Goal: Check status: Check status

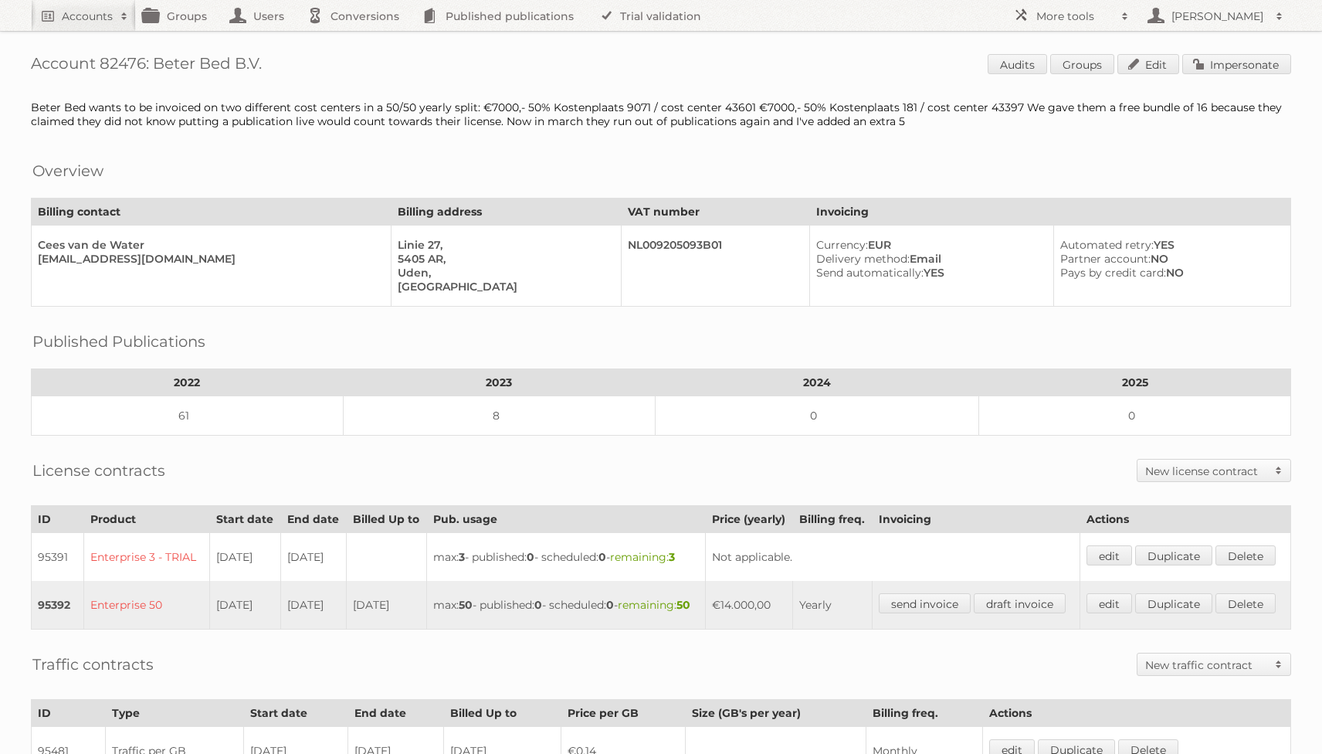
scroll to position [258, 0]
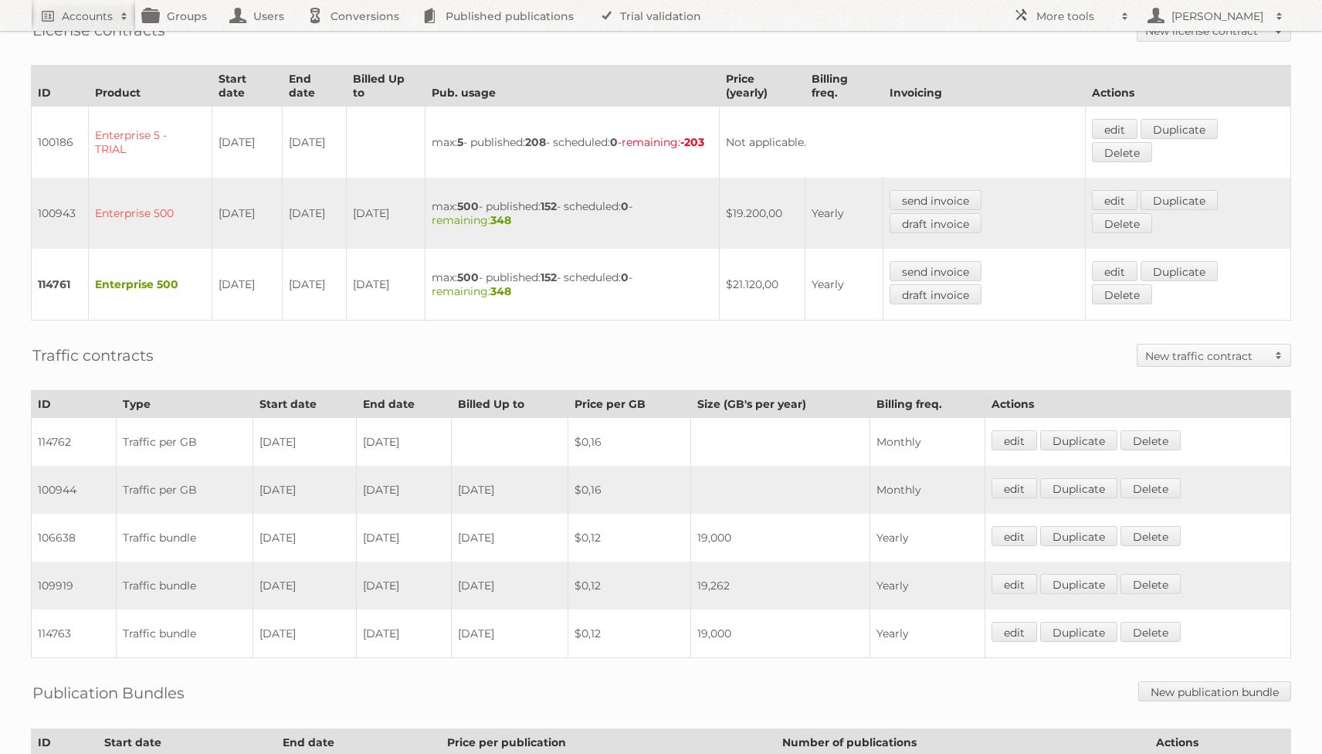
scroll to position [527, 0]
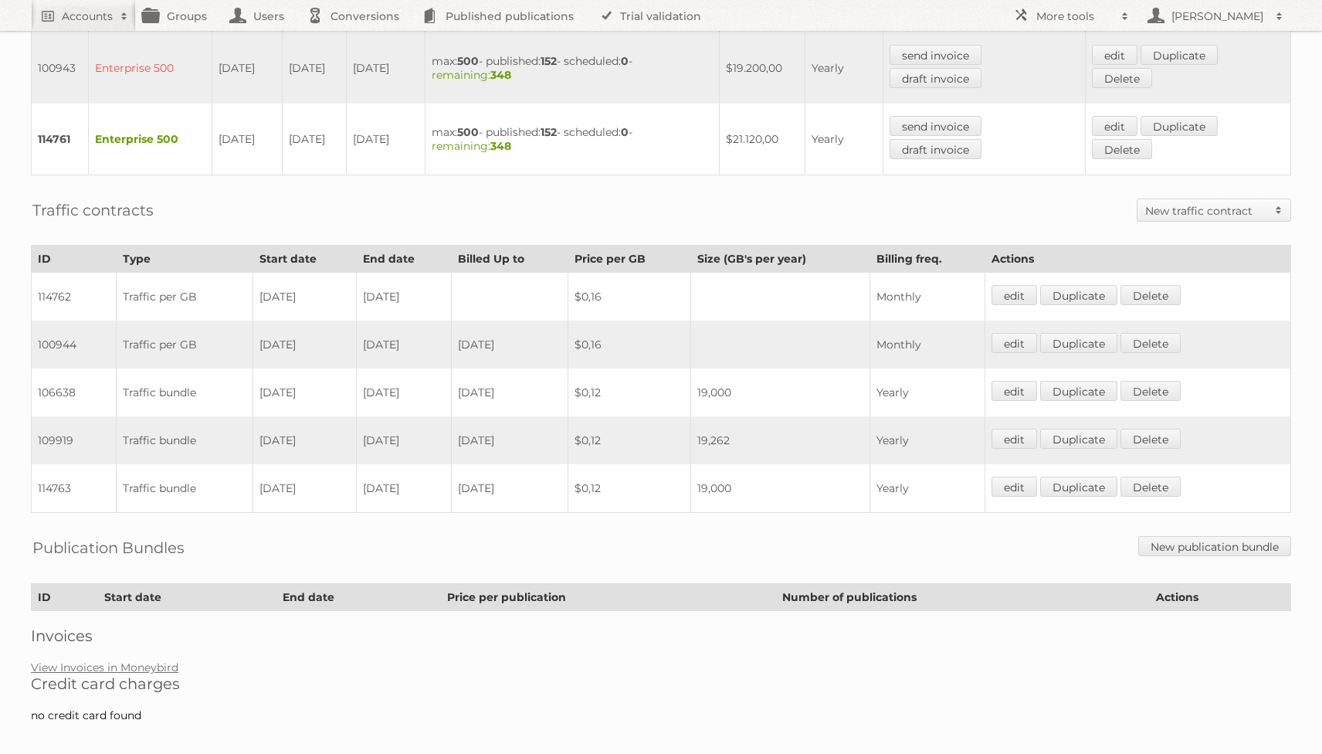
click at [46, 380] on td "106638" at bounding box center [74, 392] width 85 height 48
drag, startPoint x: 436, startPoint y: 288, endPoint x: 40, endPoint y: 284, distance: 395.5
click at [40, 285] on tr "114762 Traffic per GB 14-07-2023 13-07-2025 $0,16 Monthly edit Duplicate Delete" at bounding box center [662, 297] width 1260 height 49
click at [116, 416] on td "Traffic bundle" at bounding box center [184, 440] width 137 height 48
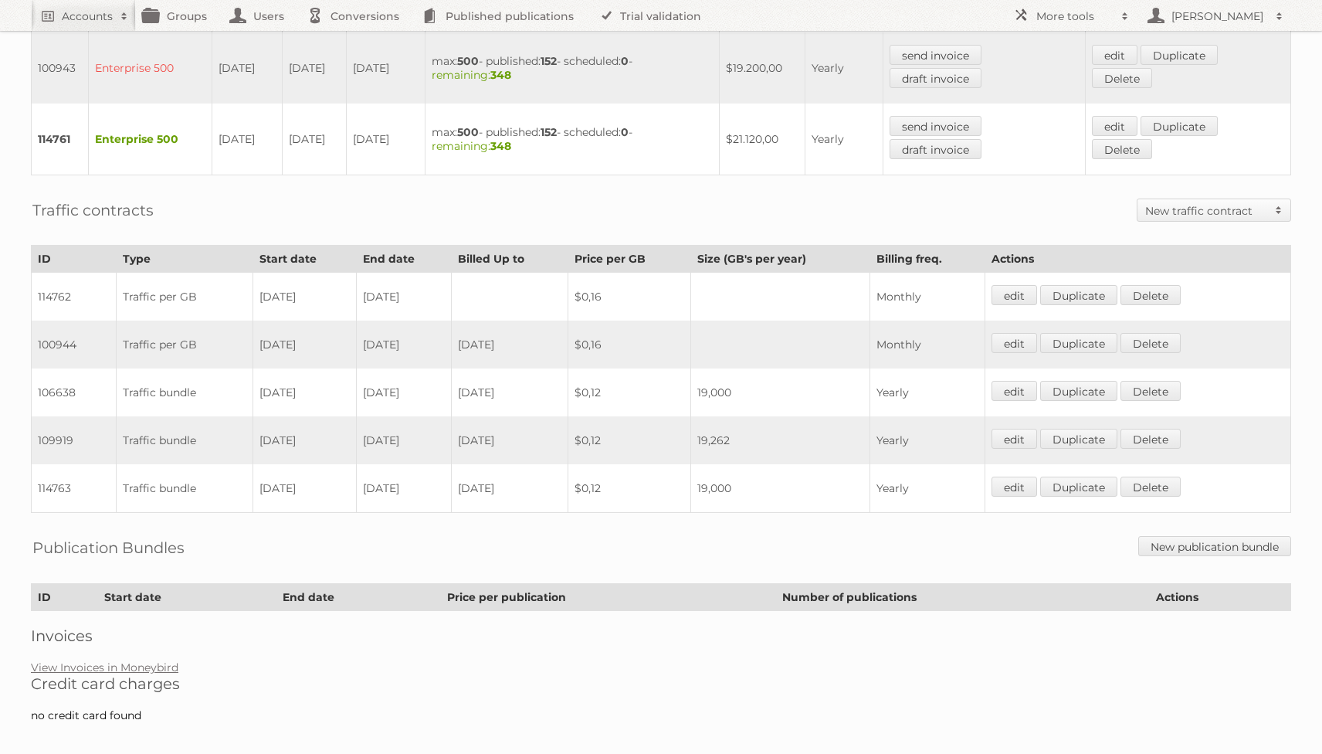
drag, startPoint x: 430, startPoint y: 286, endPoint x: 247, endPoint y: 283, distance: 183.1
click at [247, 283] on tr "114762 Traffic per GB 14-07-2023 13-07-2025 $0,16 Monthly edit Duplicate Delete" at bounding box center [662, 297] width 1260 height 49
click at [51, 291] on td "114762" at bounding box center [74, 297] width 85 height 49
copy td "114762"
